Goal: Task Accomplishment & Management: Manage account settings

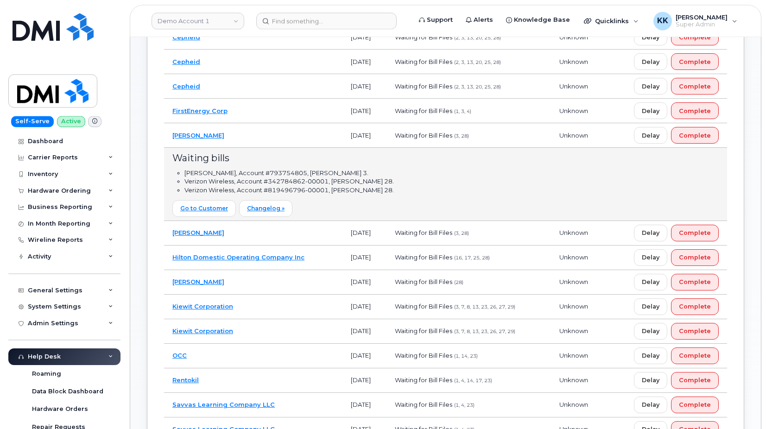
scroll to position [284, 0]
click at [265, 291] on td "[PERSON_NAME]" at bounding box center [253, 282] width 179 height 25
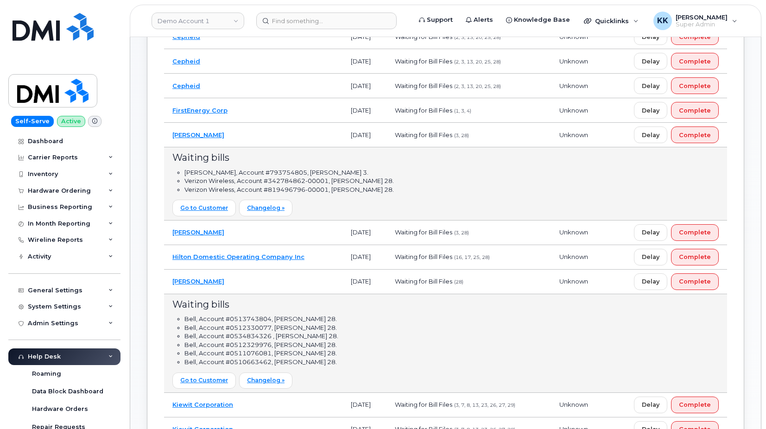
click at [243, 287] on td "[PERSON_NAME]" at bounding box center [253, 282] width 179 height 25
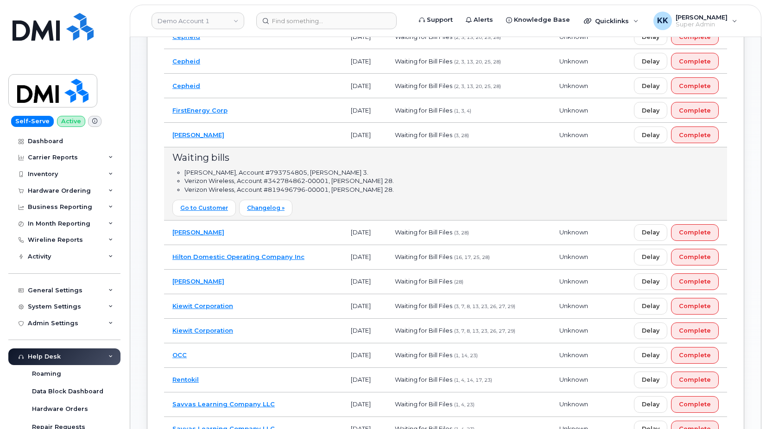
click at [276, 143] on td "Gannett Fleming" at bounding box center [253, 135] width 179 height 25
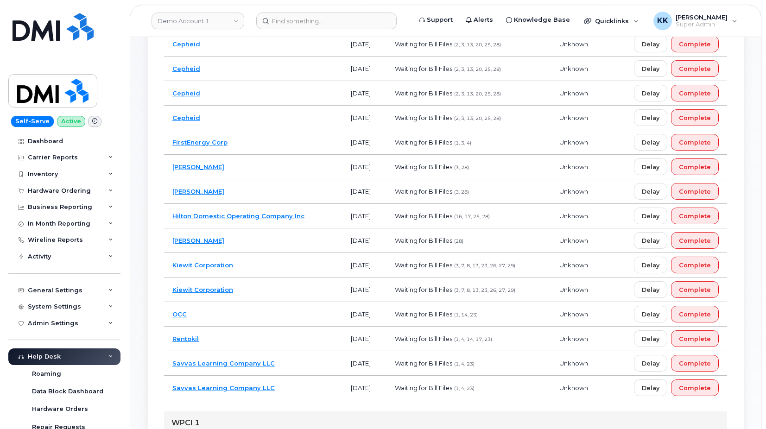
scroll to position [236, 0]
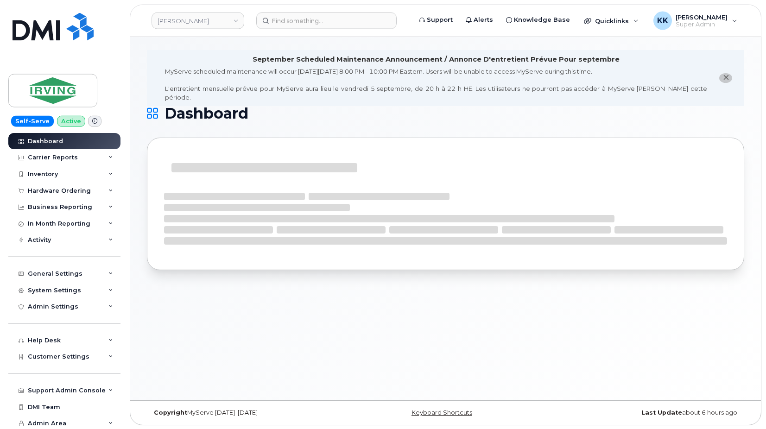
scroll to position [5, 0]
click at [71, 359] on span "Customer Settings" at bounding box center [59, 356] width 62 height 7
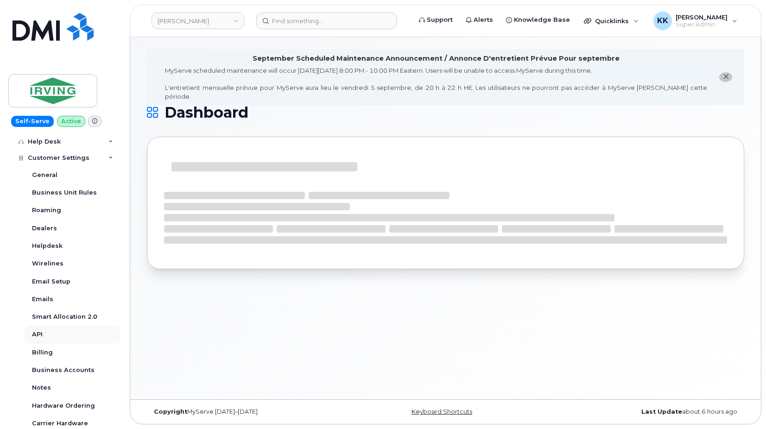
scroll to position [223, 0]
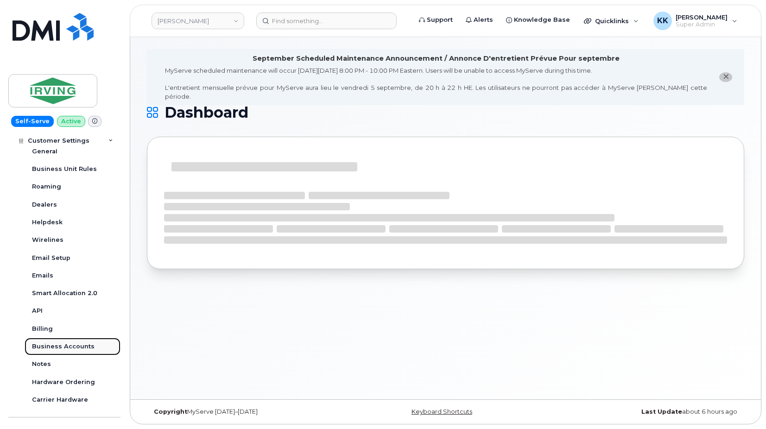
click at [67, 346] on div "Business Accounts" at bounding box center [63, 347] width 63 height 8
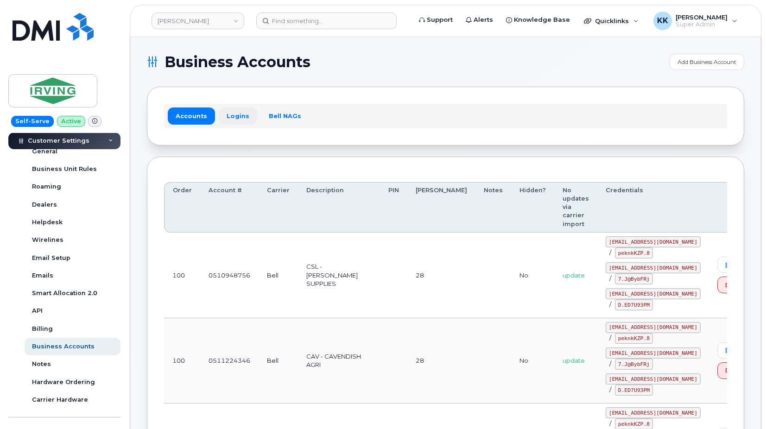
click at [236, 114] on link "Logins" at bounding box center [238, 116] width 38 height 17
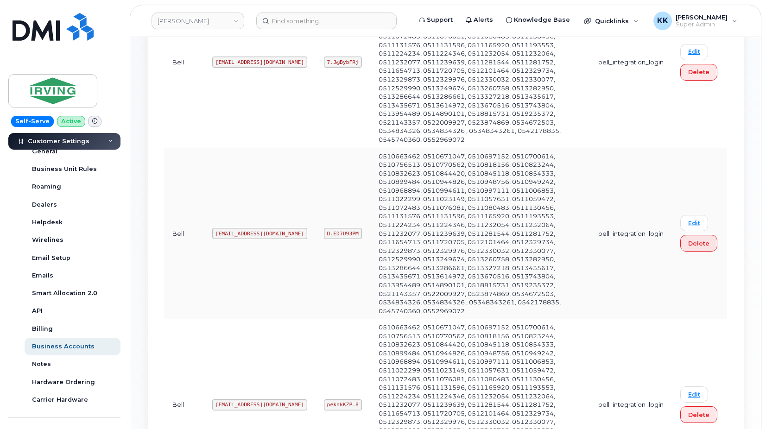
scroll to position [136, 0]
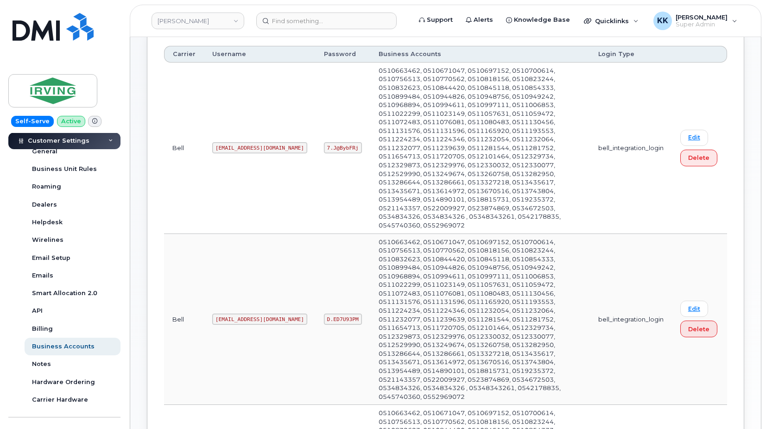
click at [245, 314] on code "irvingsm2@myserve.ca" at bounding box center [259, 319] width 95 height 11
click at [324, 314] on code "D.ED7U93PM" at bounding box center [343, 319] width 38 height 11
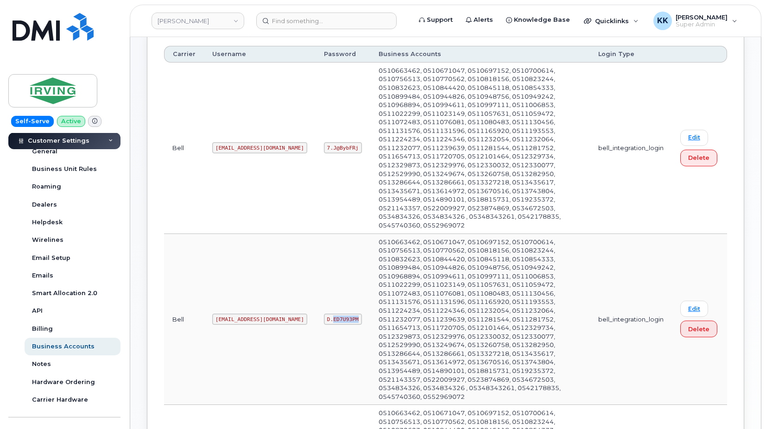
click at [324, 314] on code "D.ED7U93PM" at bounding box center [343, 319] width 38 height 11
copy code "ED7U93PM"
click at [324, 314] on code "D.ED7U93PM" at bounding box center [343, 319] width 38 height 11
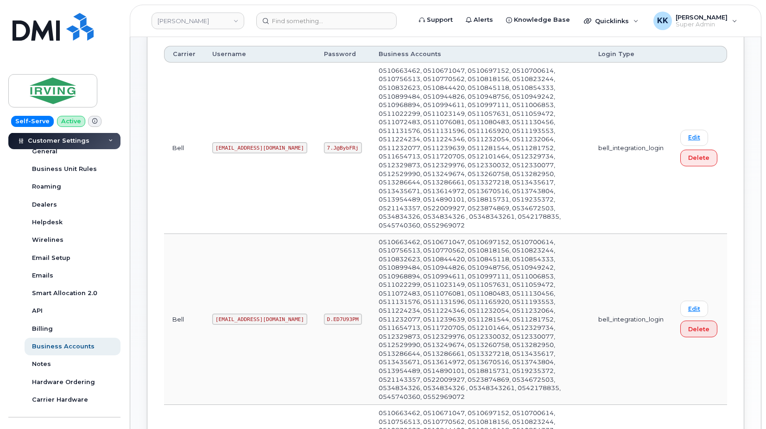
scroll to position [0, 0]
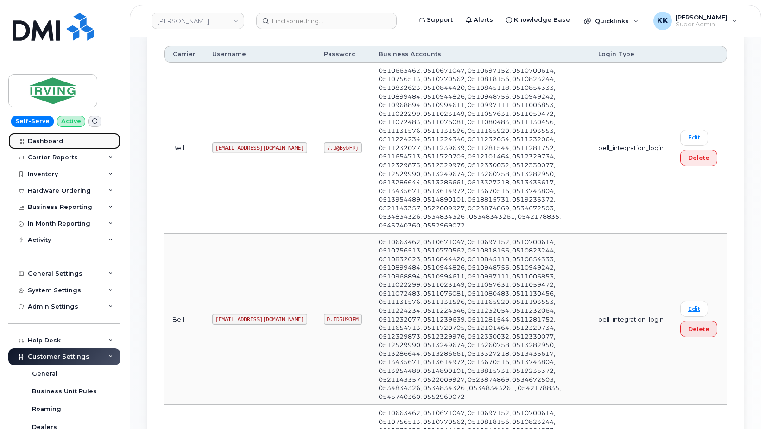
click at [58, 142] on div "Dashboard" at bounding box center [45, 141] width 35 height 7
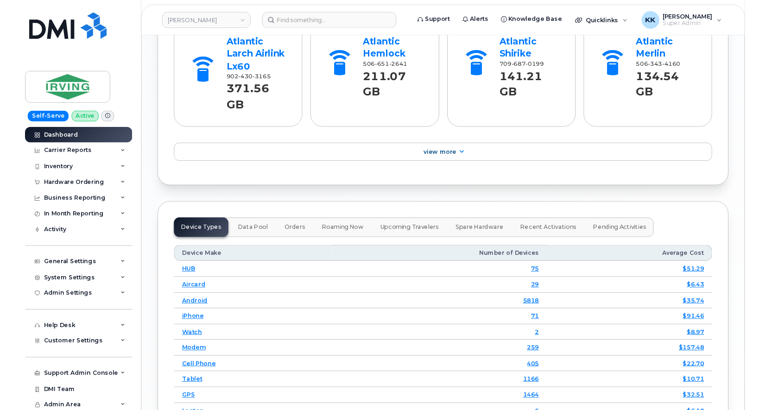
scroll to position [1496, 0]
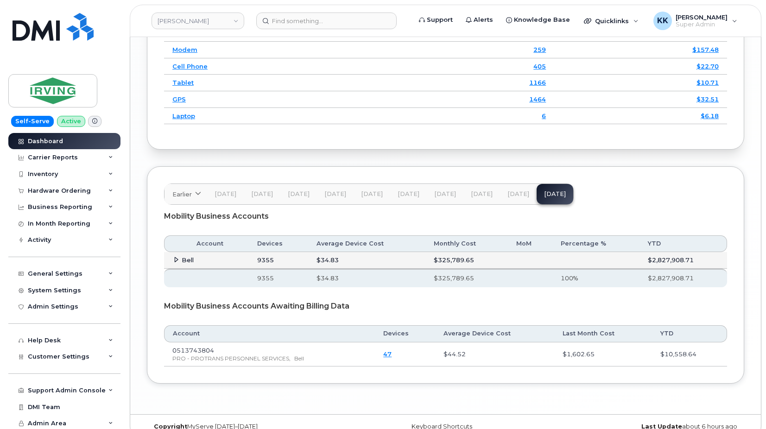
click at [177, 256] on span at bounding box center [175, 259] width 7 height 7
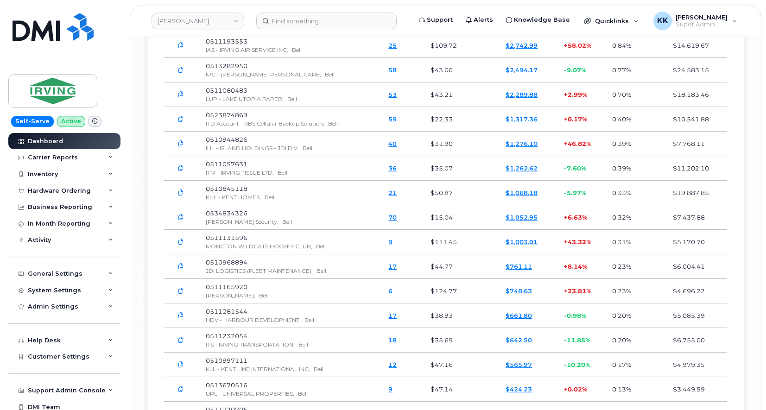
scroll to position [2903, 0]
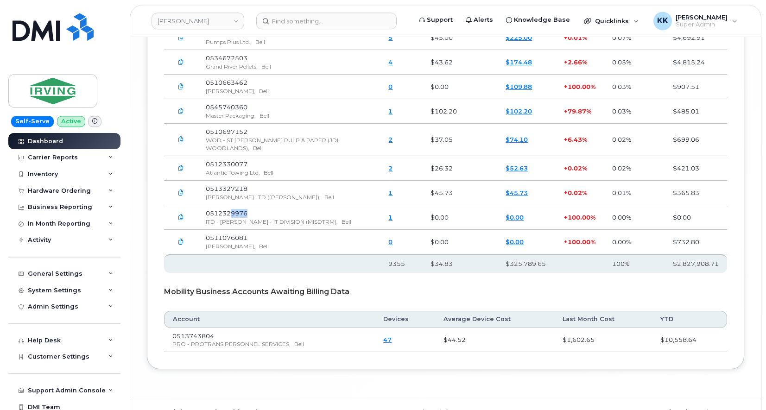
click at [178, 239] on icon "button" at bounding box center [181, 242] width 6 height 6
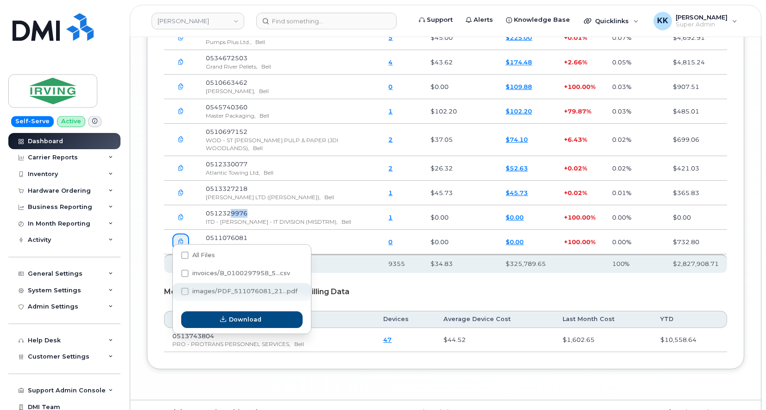
click at [185, 288] on span at bounding box center [184, 291] width 7 height 7
click at [175, 290] on input "images/PDF_511076081_21...pdf" at bounding box center [172, 292] width 5 height 5
checkbox input "true"
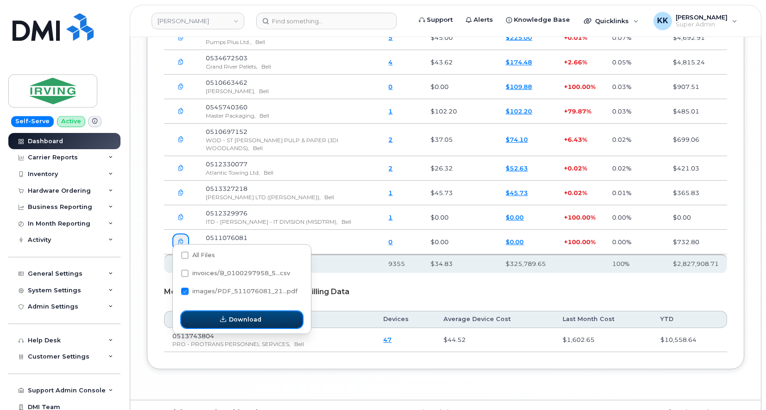
click at [207, 314] on button "Download" at bounding box center [241, 320] width 121 height 17
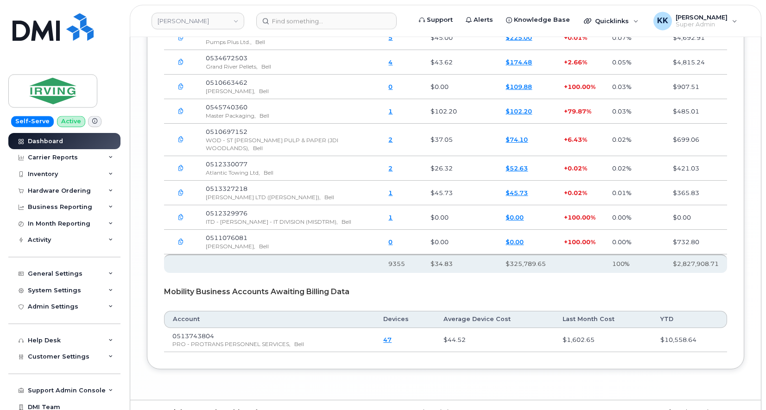
click at [180, 215] on icon "button" at bounding box center [181, 218] width 6 height 6
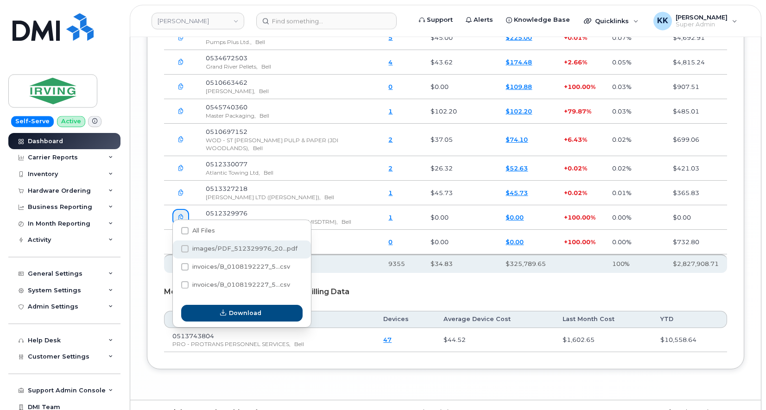
click at [223, 255] on div "images/PDF_512329976_20...pdf" at bounding box center [242, 250] width 138 height 18
checkbox input "true"
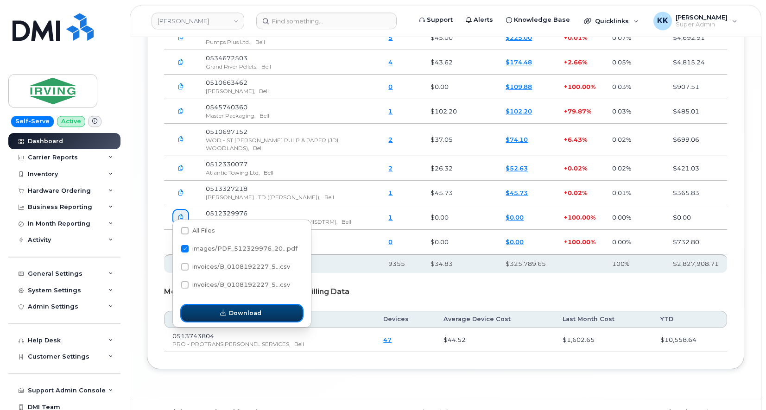
click at [228, 315] on span "button" at bounding box center [223, 313] width 9 height 9
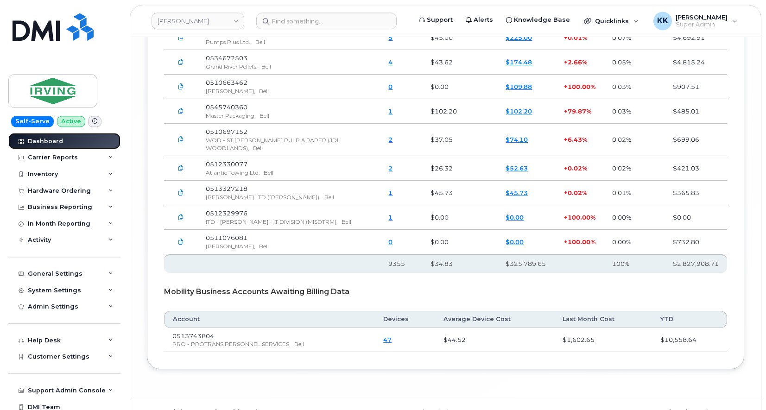
click at [39, 140] on div "Dashboard" at bounding box center [45, 141] width 35 height 7
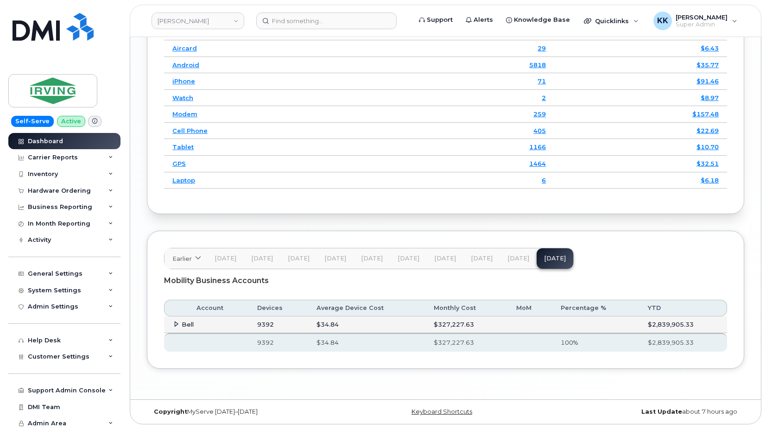
scroll to position [1423, 0]
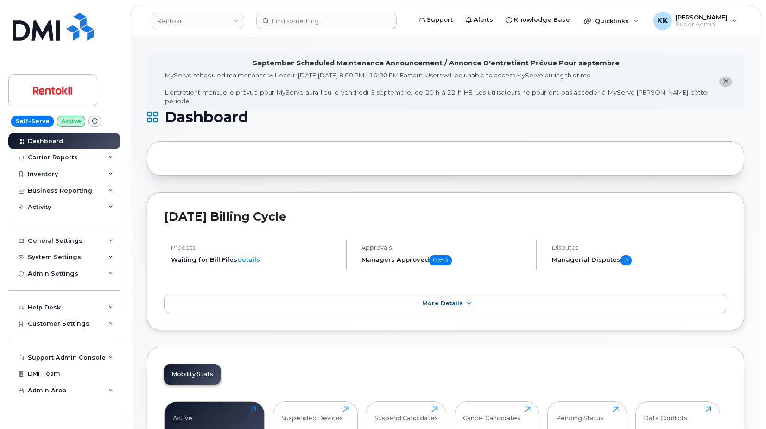
scroll to position [1512, 0]
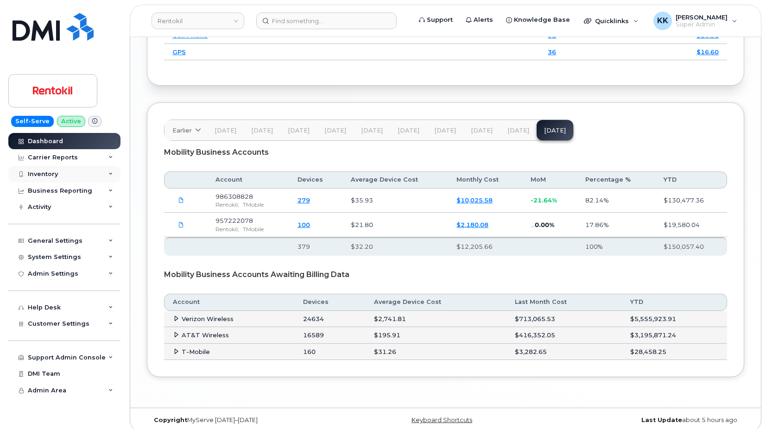
click at [89, 175] on div "Inventory" at bounding box center [64, 174] width 112 height 17
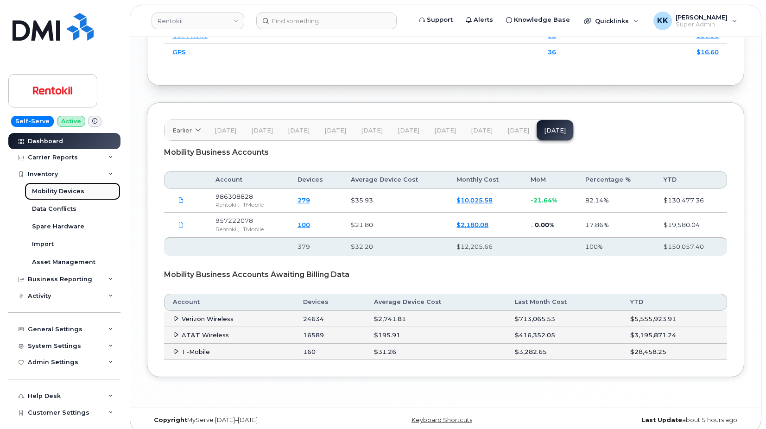
click at [70, 191] on div "Mobility Devices" at bounding box center [58, 191] width 52 height 8
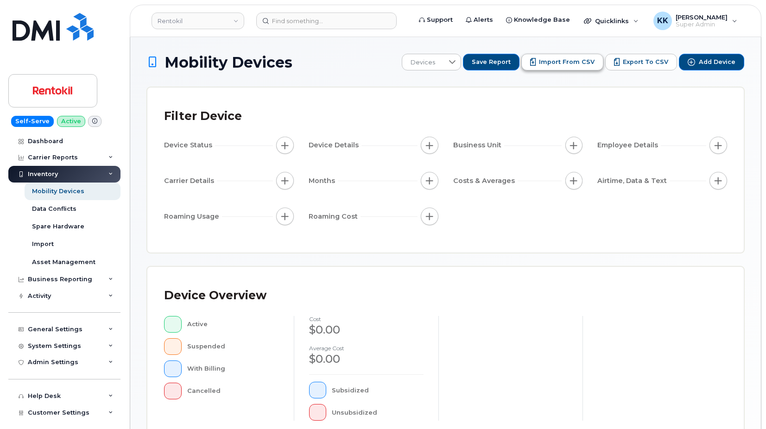
click at [574, 60] on span "Import from CSV" at bounding box center [567, 62] width 56 height 8
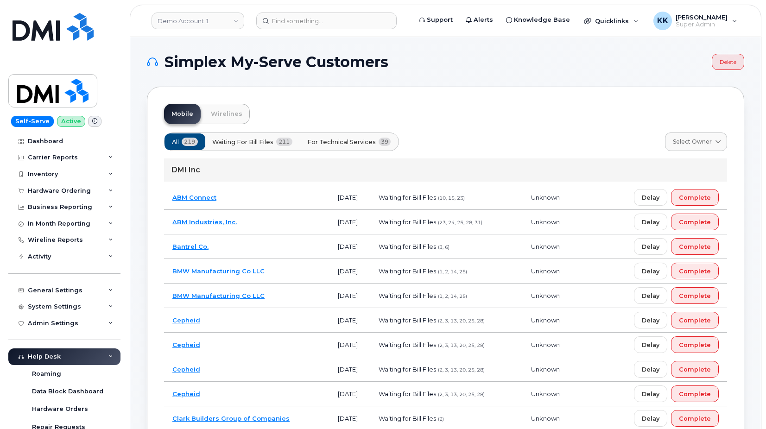
click at [369, 145] on span "For Technical Services" at bounding box center [341, 142] width 69 height 9
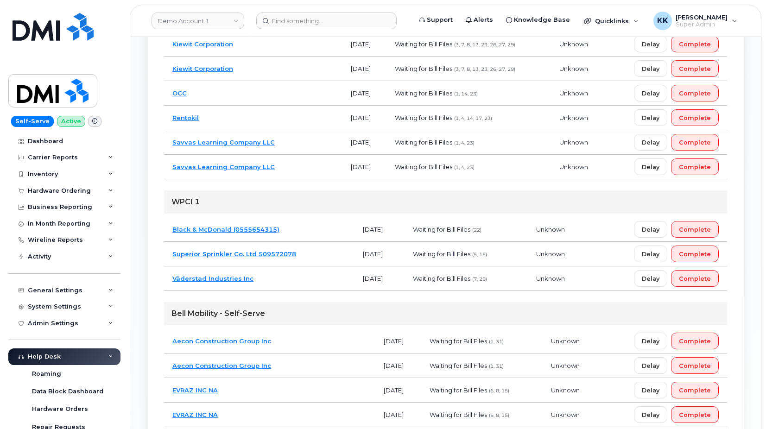
scroll to position [331, 0]
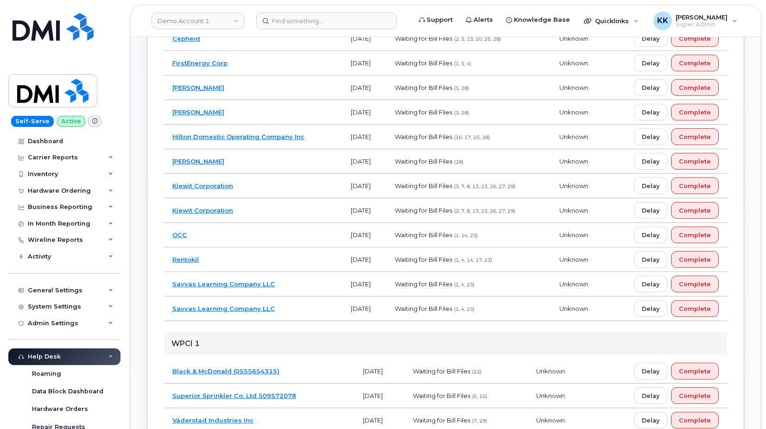
click at [266, 164] on td "[PERSON_NAME]" at bounding box center [253, 161] width 179 height 25
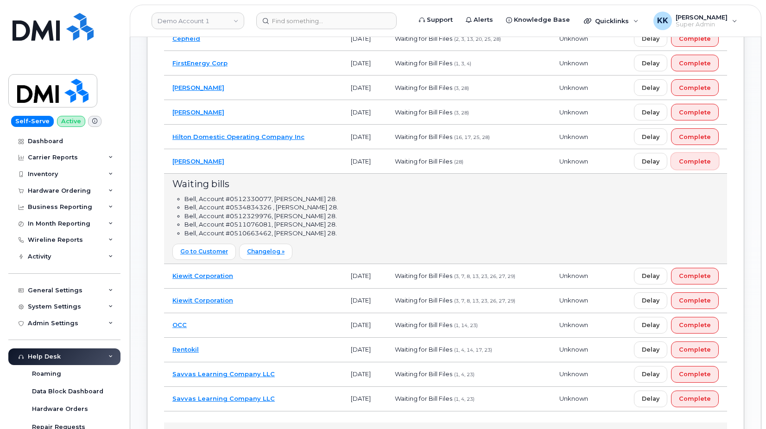
click at [716, 163] on button "Complete" at bounding box center [695, 161] width 48 height 17
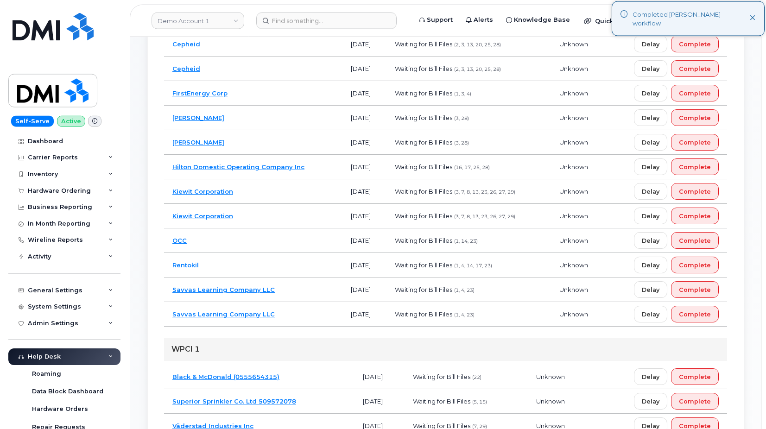
scroll to position [284, 0]
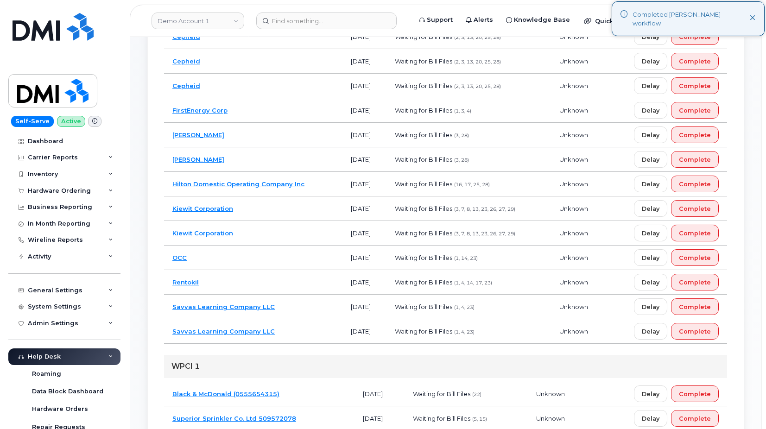
click at [293, 134] on td "Gannett Fleming" at bounding box center [253, 135] width 179 height 25
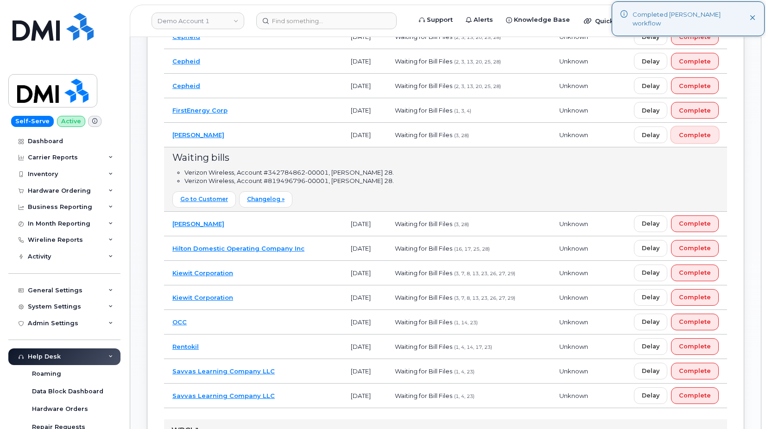
click at [698, 140] on button "Complete" at bounding box center [695, 135] width 48 height 17
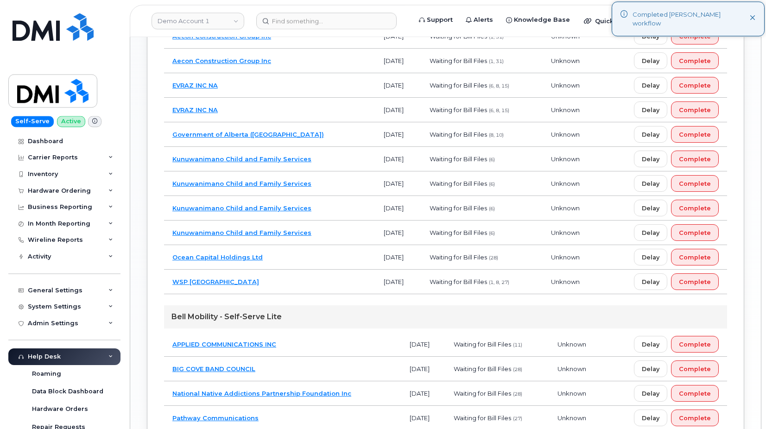
scroll to position [617, 0]
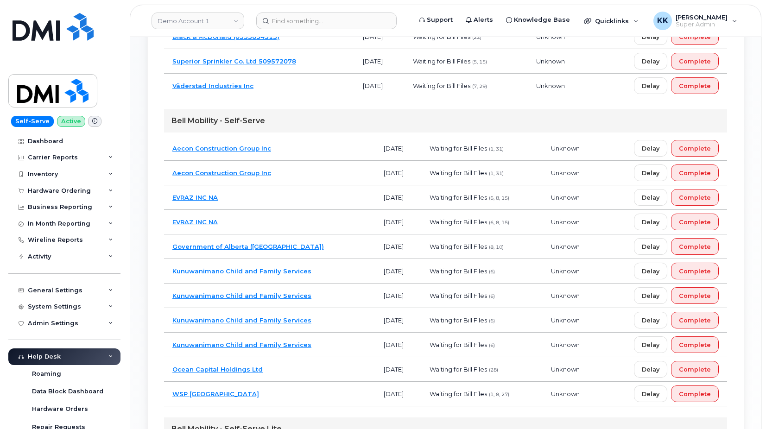
click at [303, 220] on td "EVRAZ INC NA" at bounding box center [269, 222] width 211 height 25
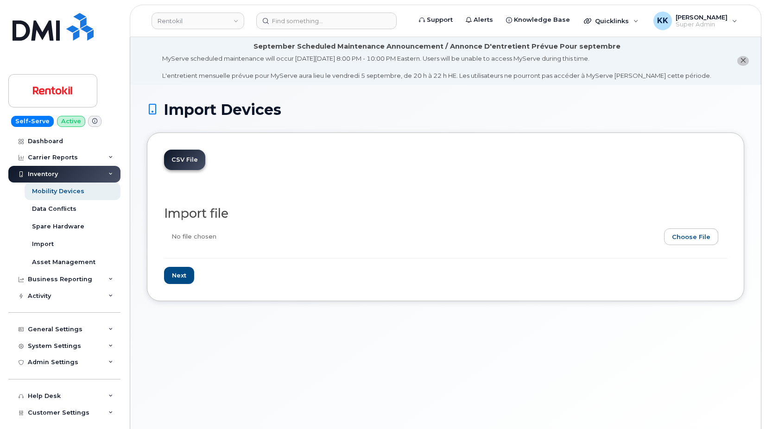
click at [697, 237] on input "file" at bounding box center [442, 239] width 556 height 21
click at [700, 240] on input "file" at bounding box center [442, 239] width 556 height 21
type input "C:\fakepath\Rentokil T-Mobile Inventory September 2025.csv"
click at [194, 272] on input "Next" at bounding box center [179, 275] width 30 height 17
type input "Loading..."
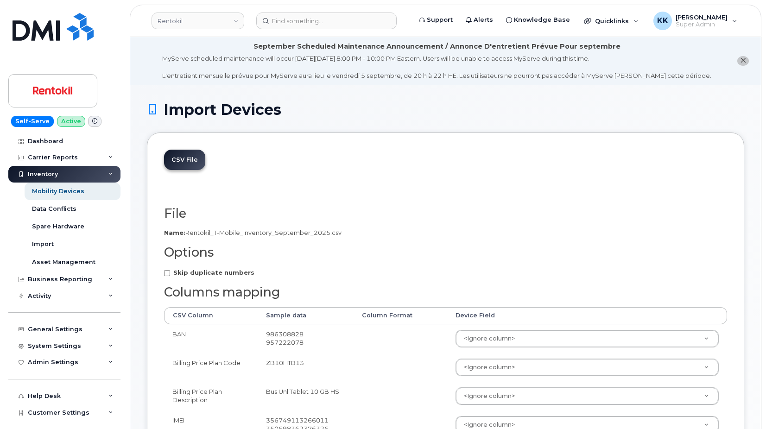
click at [232, 273] on strong "Skip duplicate numbers" at bounding box center [213, 272] width 81 height 7
click at [170, 273] on input "Skip duplicate numbers" at bounding box center [167, 273] width 6 height 6
checkbox input "true"
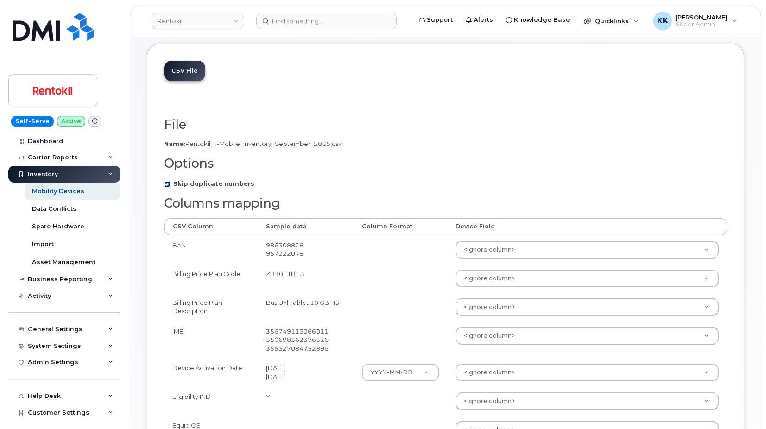
scroll to position [142, 0]
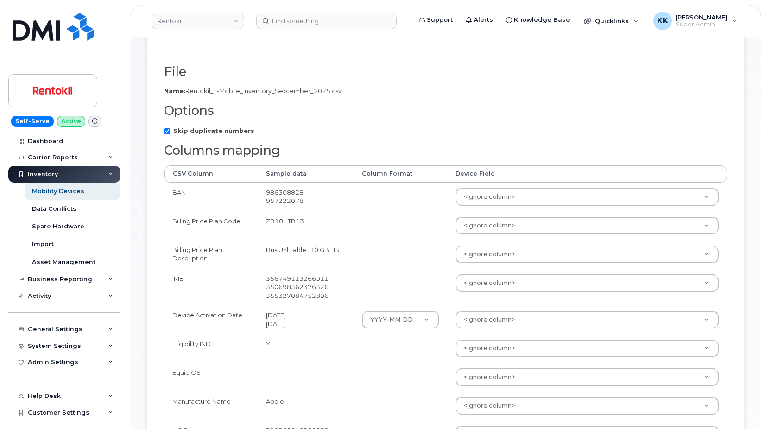
click at [401, 186] on td at bounding box center [401, 197] width 94 height 29
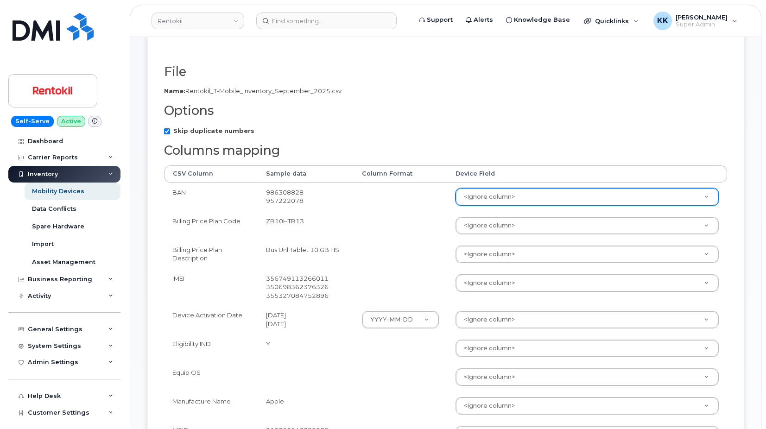
click at [488, 203] on body "Rentokil Support Alerts Knowledge Base Quicklinks Suspend / Cancel Device Chang…" at bounding box center [383, 378] width 766 height 1040
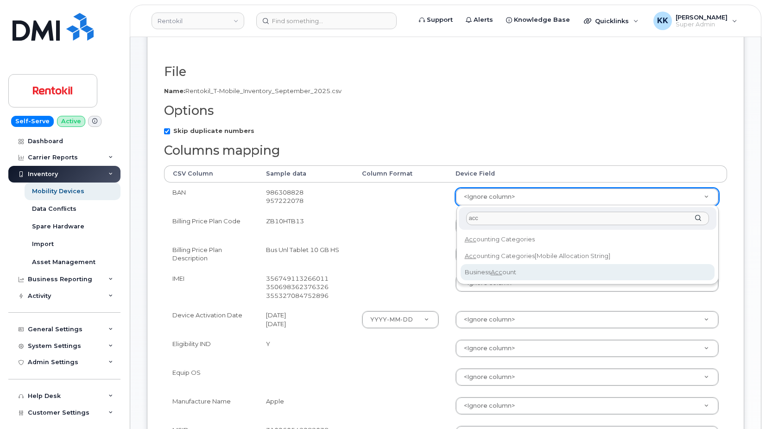
type input "acc"
select select "business_account_id"
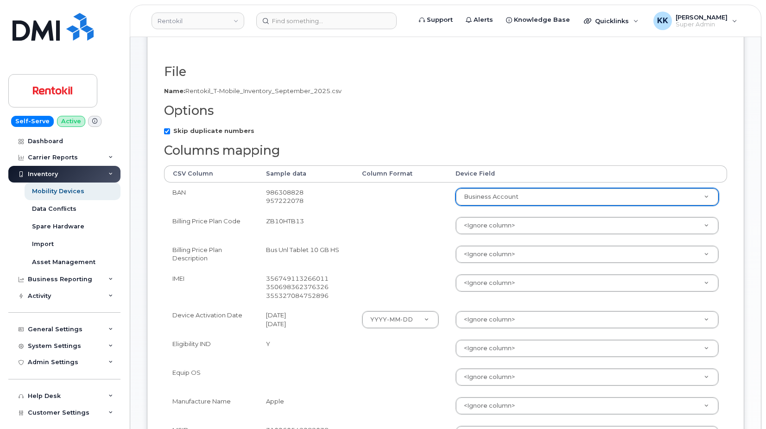
click at [449, 210] on td "Business Account Accounting Categories Accounting Categories[Mobile Allocation …" at bounding box center [587, 197] width 280 height 29
click at [495, 284] on body "Rentokil Support Alerts Knowledge Base Quicklinks Suspend / Cancel Device Chang…" at bounding box center [383, 378] width 766 height 1040
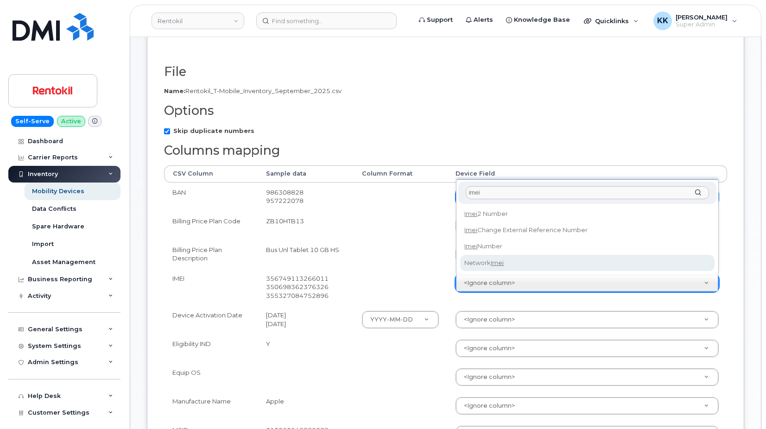
type input "imei"
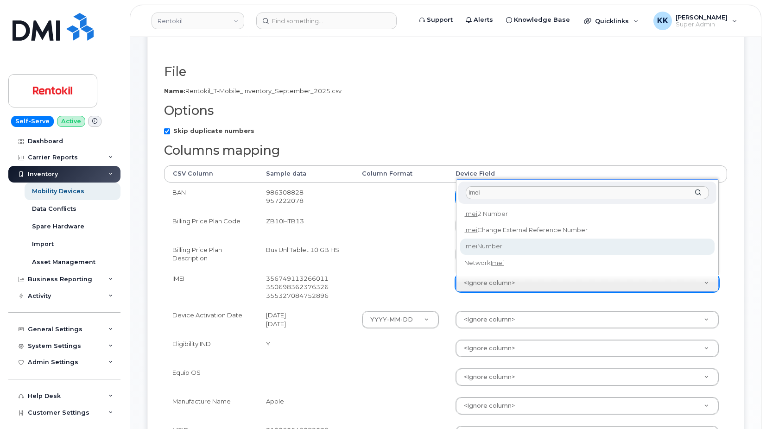
select select "imei_number"
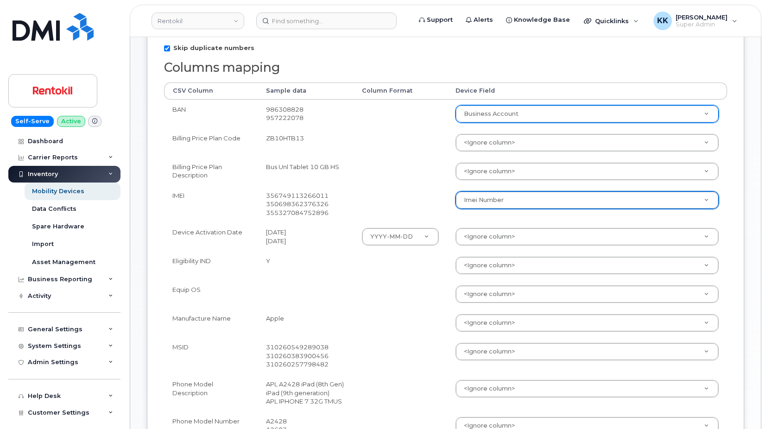
scroll to position [236, 0]
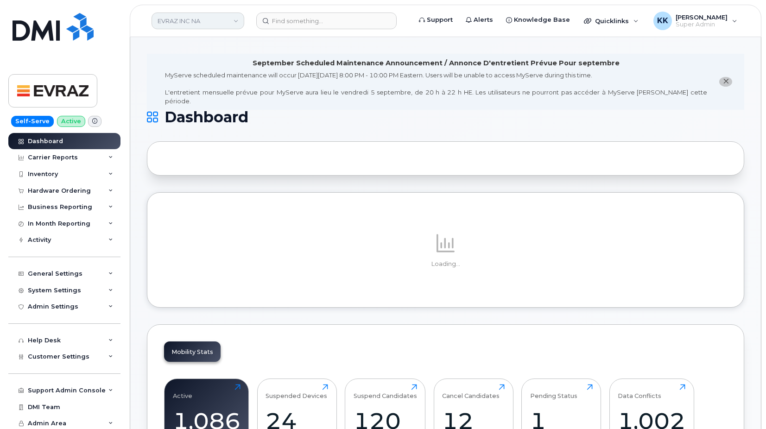
click at [172, 24] on link "EVRAZ INC NA" at bounding box center [198, 21] width 93 height 17
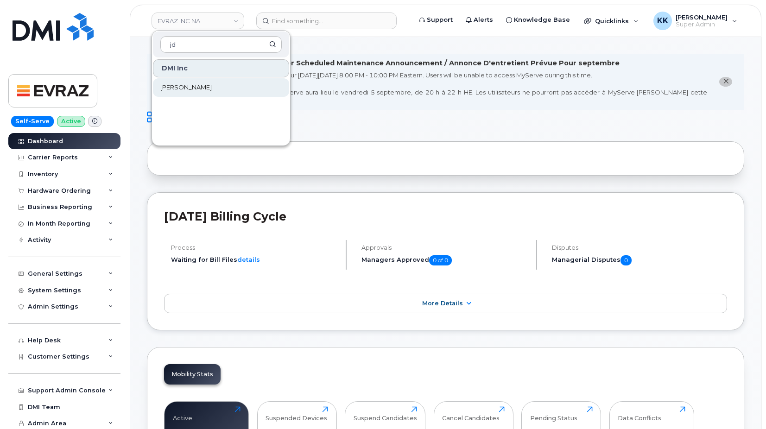
type input "jd"
click at [192, 82] on link "[PERSON_NAME]" at bounding box center [221, 87] width 136 height 19
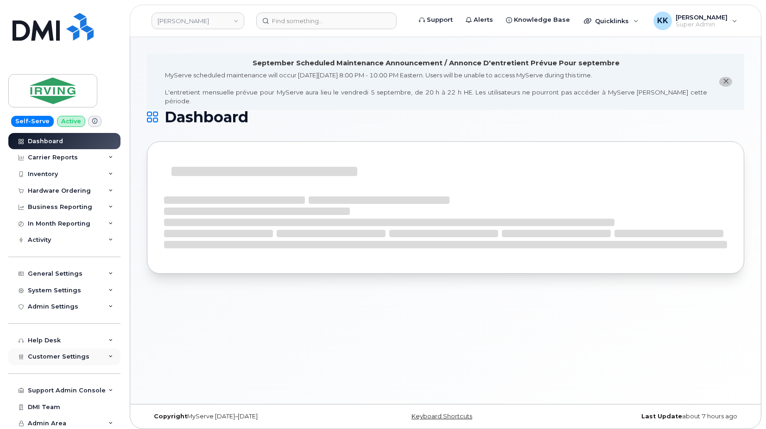
click at [48, 355] on span "Customer Settings" at bounding box center [59, 356] width 62 height 7
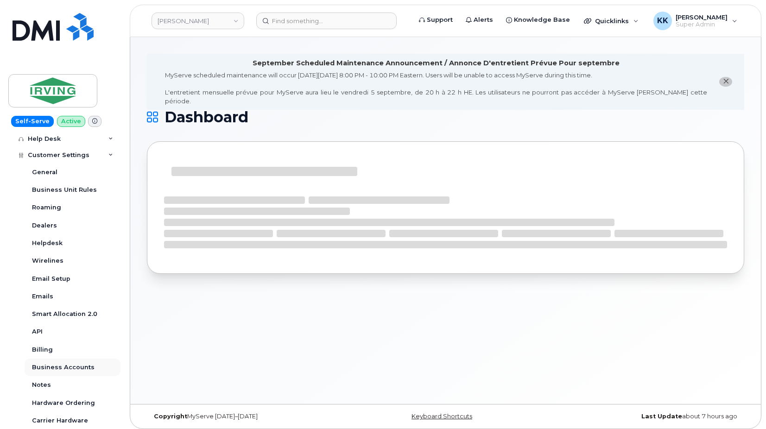
scroll to position [223, 0]
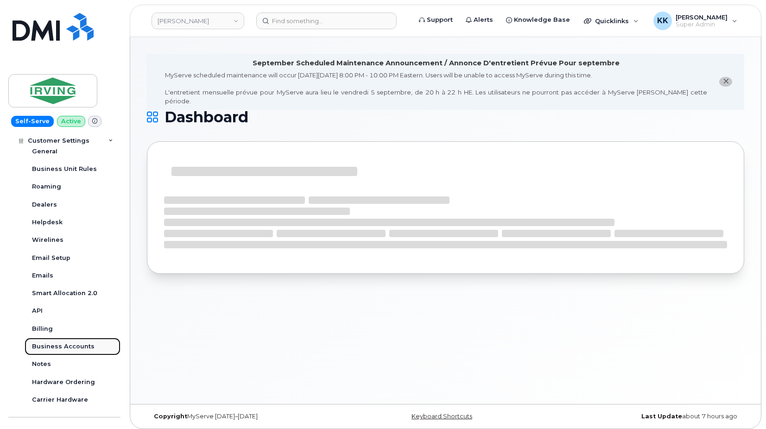
click at [64, 345] on div "Business Accounts" at bounding box center [63, 347] width 63 height 8
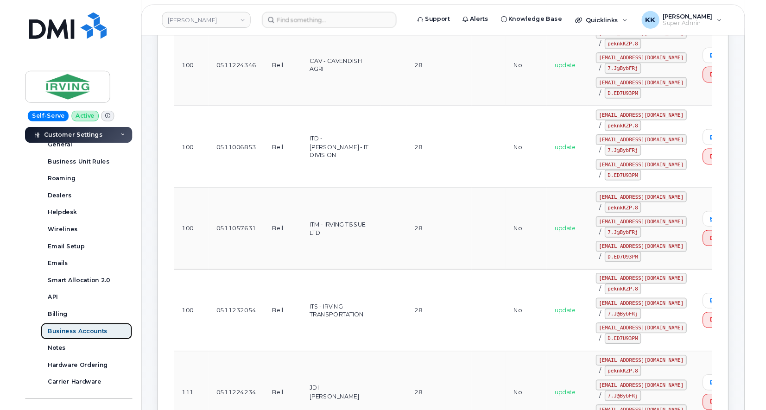
scroll to position [378, 0]
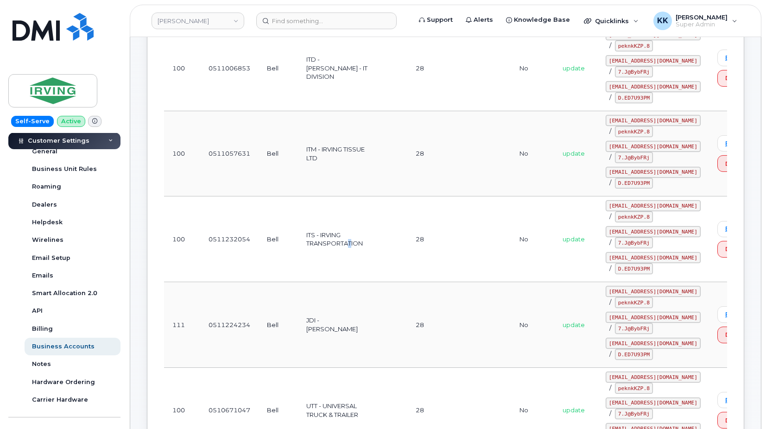
click at [350, 249] on td "ITS - IRVING TRANSPORTATION" at bounding box center [339, 240] width 82 height 86
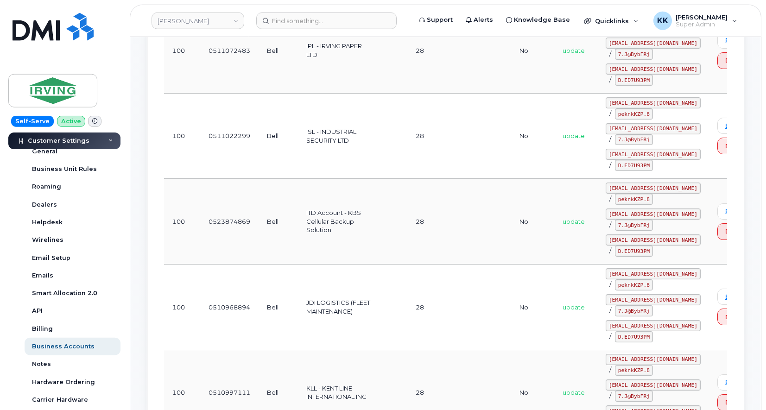
scroll to position [4335, 0]
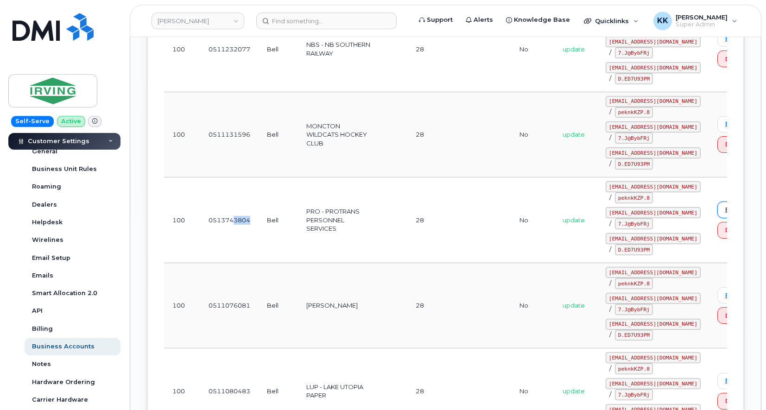
click at [718, 202] on link "Edit" at bounding box center [732, 210] width 28 height 16
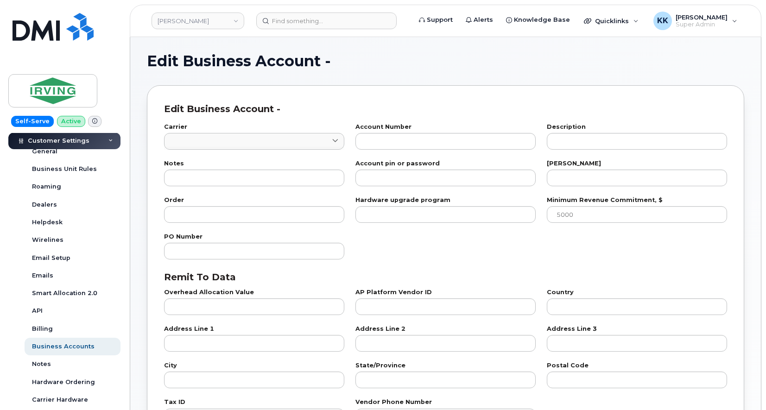
type input "1"
type input "0513743804"
type input "PRO - PROTRANS PERSONNEL SERVICES"
type input "28"
type input "100"
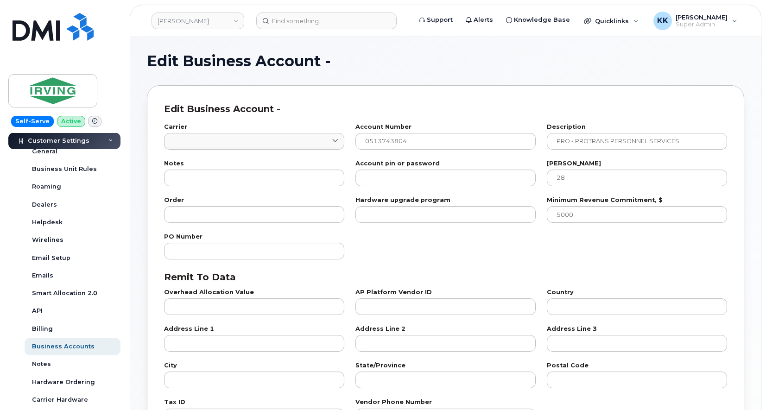
checkbox input "true"
select select "1153"
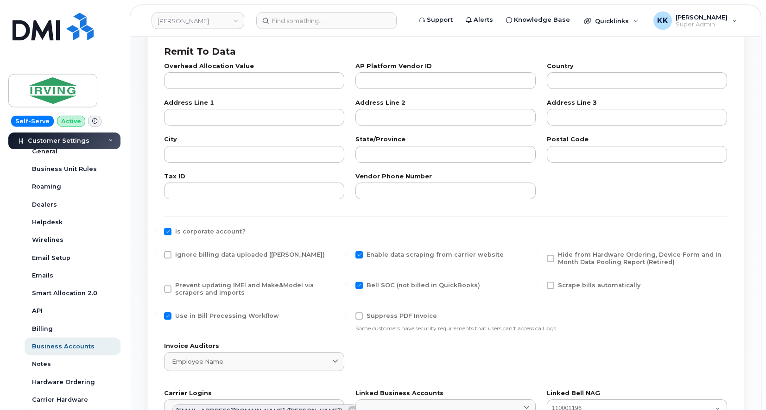
scroll to position [236, 0]
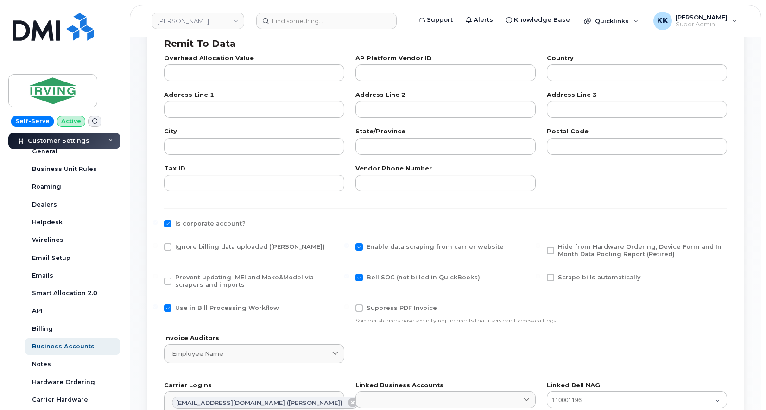
click at [549, 276] on span at bounding box center [550, 277] width 7 height 7
click at [541, 276] on input "Scrape bills automatically" at bounding box center [538, 276] width 5 height 5
checkbox input "true"
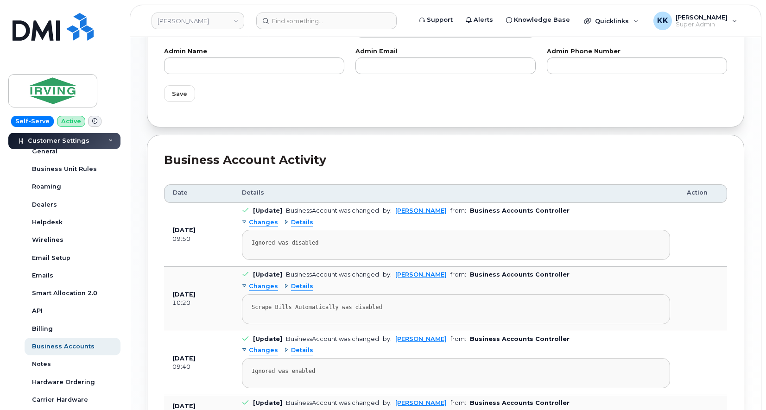
scroll to position [709, 0]
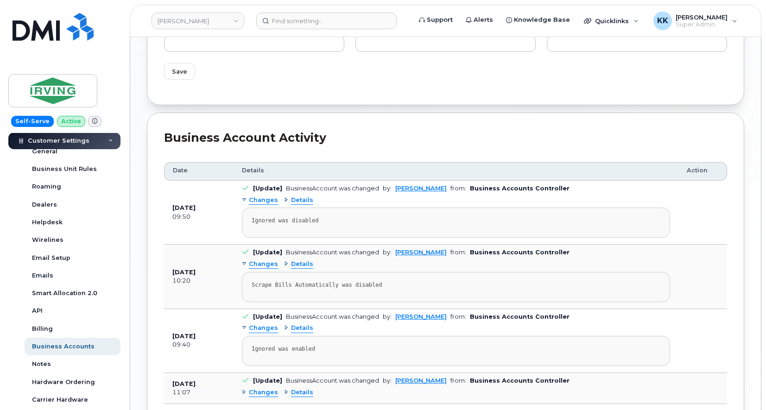
click at [246, 265] on div "Changes" at bounding box center [260, 264] width 36 height 9
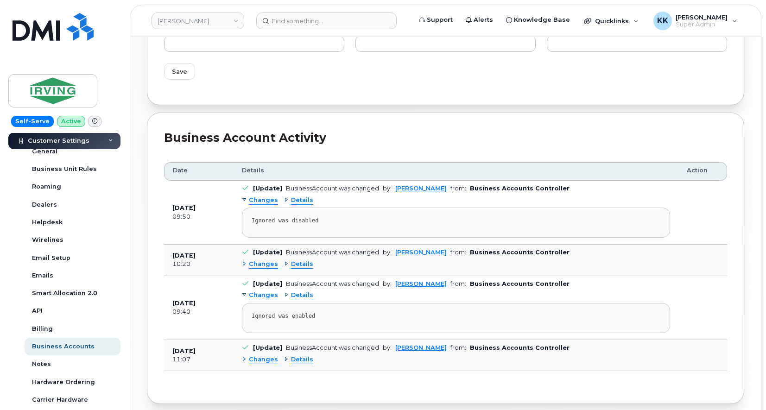
click at [244, 298] on div "Changes" at bounding box center [260, 295] width 36 height 9
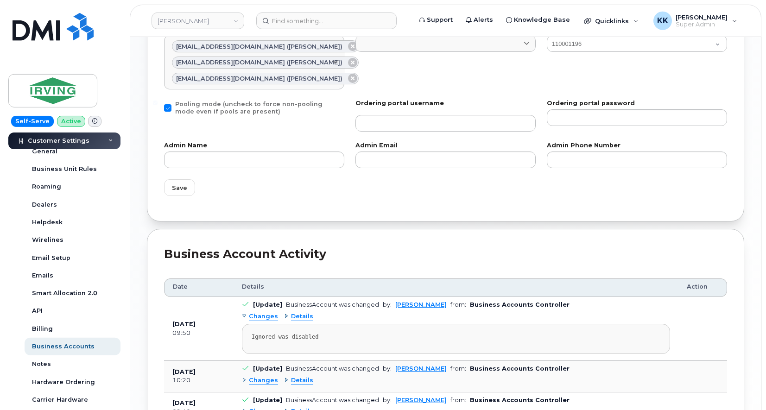
scroll to position [568, 0]
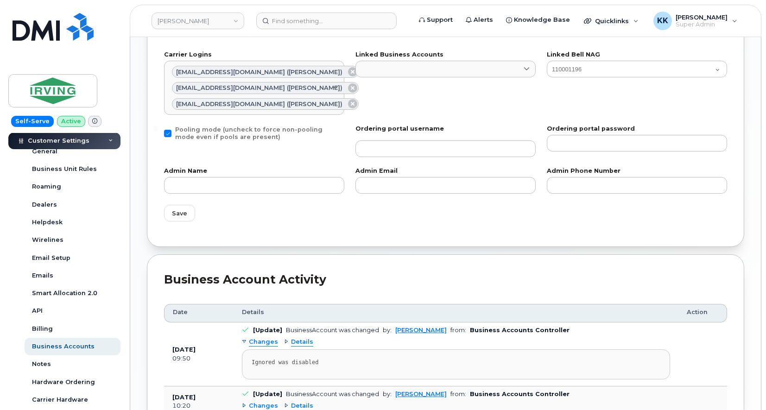
click at [243, 342] on div "Changes" at bounding box center [260, 342] width 36 height 9
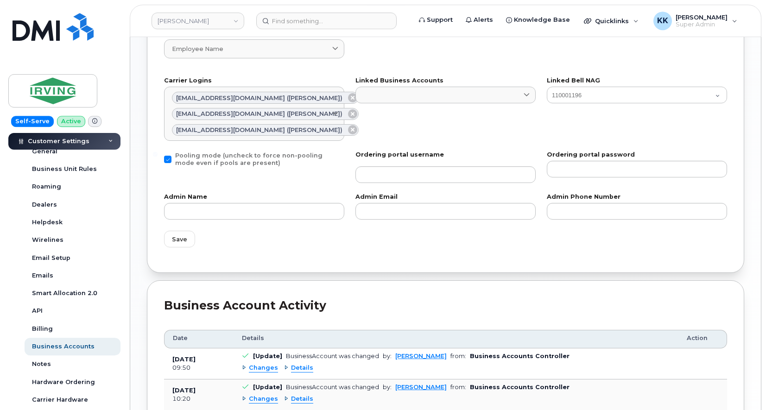
scroll to position [520, 0]
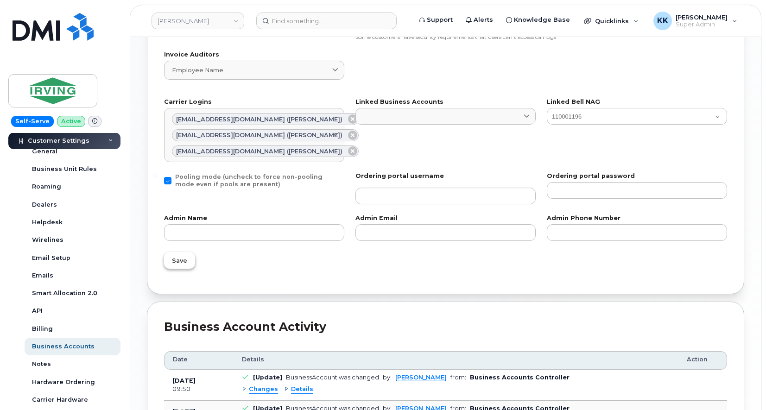
click at [184, 267] on button "Save" at bounding box center [179, 260] width 31 height 17
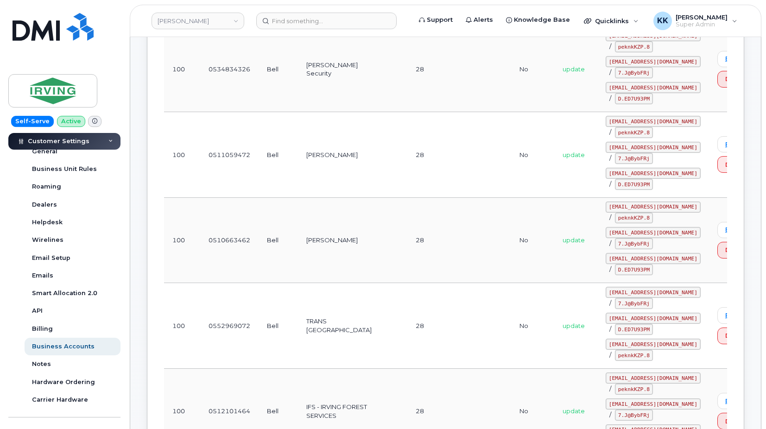
scroll to position [851, 0]
